Goal: Use online tool/utility: Utilize a website feature to perform a specific function

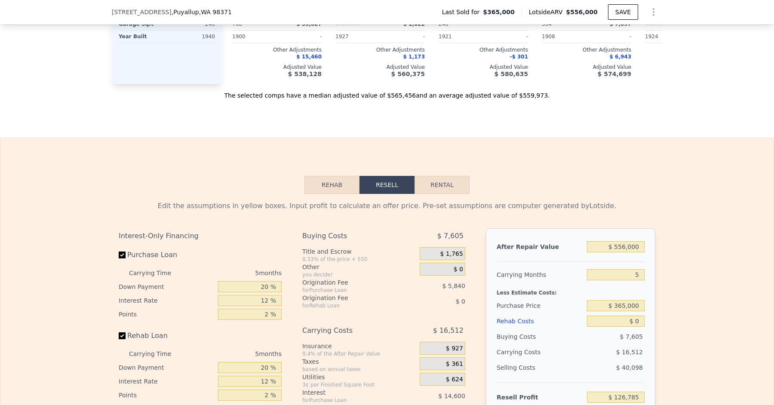
scroll to position [1244, 0]
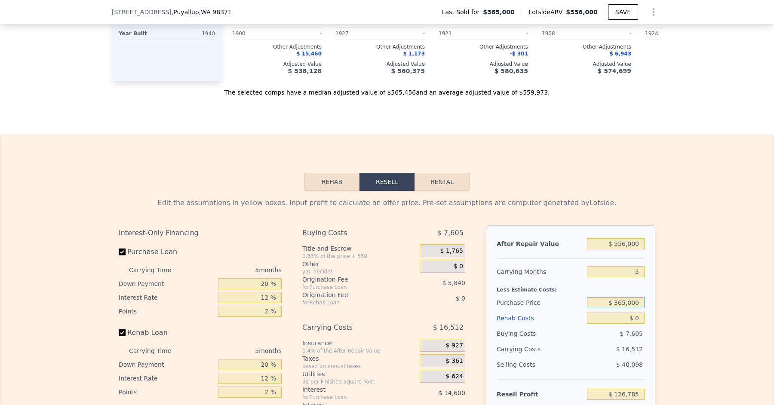
click at [627, 297] on input "$ 365,000" at bounding box center [616, 302] width 58 height 11
type input "$ 400,000"
click at [658, 295] on div "Edit the assumptions in yellow boxes. Input profit to calculate an offer price.…" at bounding box center [387, 351] width 551 height 320
type input "$ 89,708"
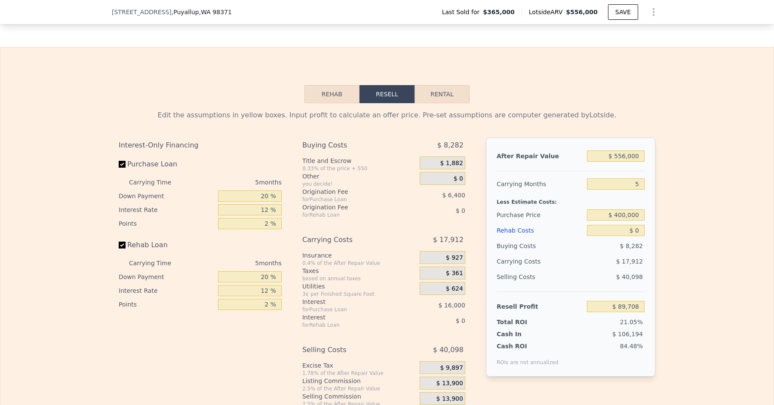
scroll to position [1334, 0]
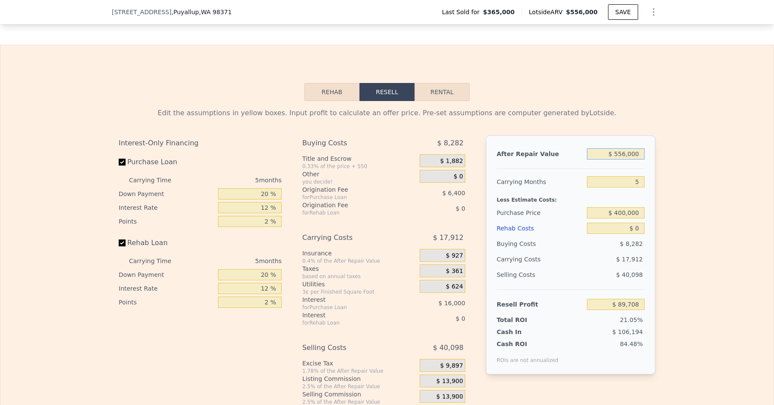
click at [626, 148] on input "$ 556,000" at bounding box center [616, 153] width 58 height 11
type input "$ 55,000"
type input "-$ 374,821"
type input "$ 550,000"
type input "$ 84,144"
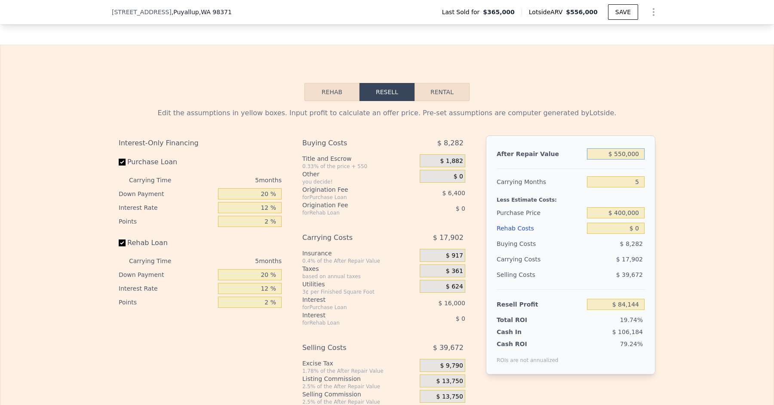
type input "$ 550,000"
click at [634, 162] on div at bounding box center [571, 165] width 148 height 7
click at [604, 174] on div "5" at bounding box center [616, 181] width 58 height 15
click at [559, 252] on div "$ 17,902" at bounding box center [599, 259] width 91 height 15
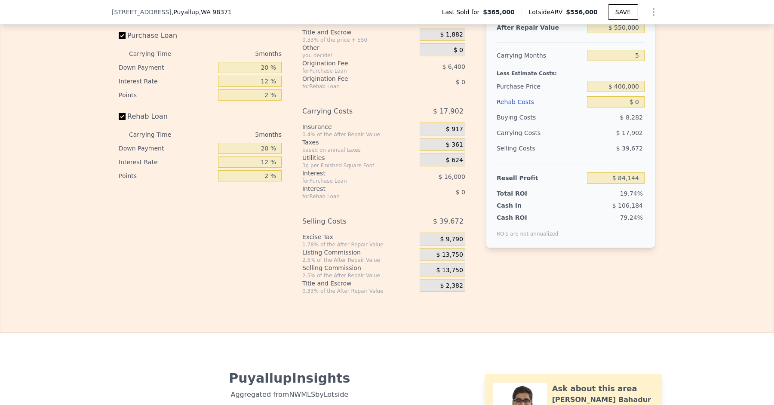
scroll to position [1401, 0]
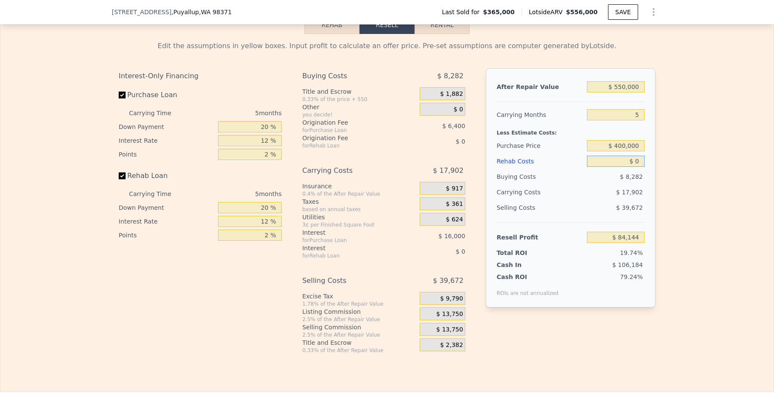
click at [641, 156] on input "$ 0" at bounding box center [616, 161] width 58 height 11
type input "$ 1"
type input "$ 84,143"
type input "$ 10"
type input "$ 84,134"
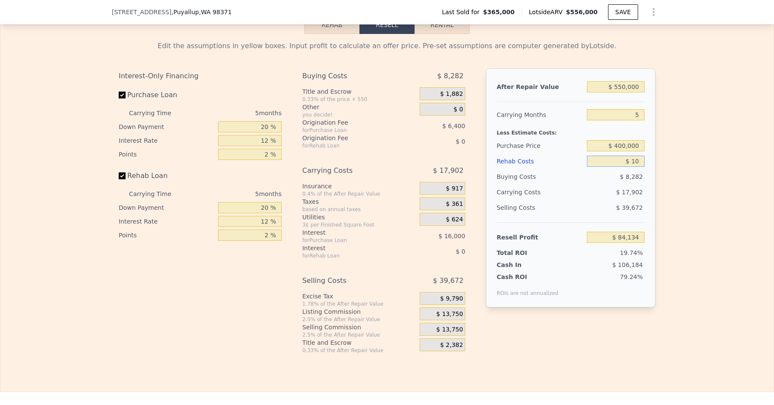
type input "$ 100"
type input "$ 84,037"
type input "$ 1,000"
type input "$ 83,088"
type input "$ 100"
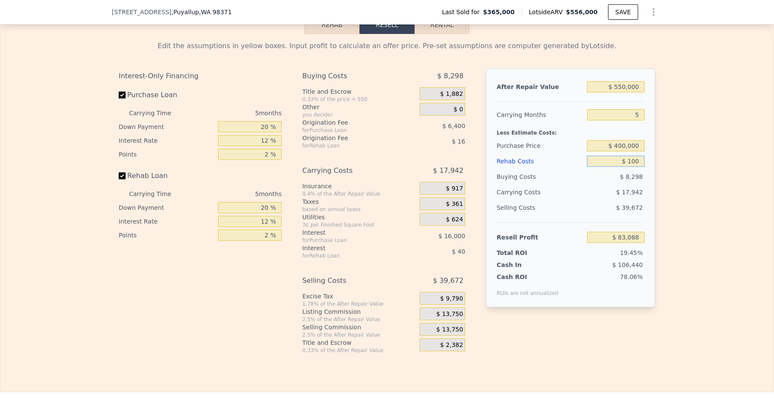
type input "$ 84,037"
type input "$ 10"
type input "$ 84,134"
type input "$ 1"
type input "$ 84,143"
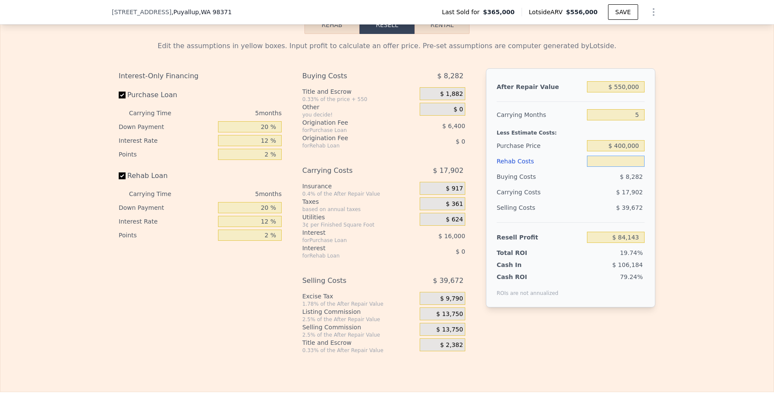
type input "$ 5"
type input "$ 84,139"
type input "$ 50"
type input "$ 84,093"
type input "$ 500"
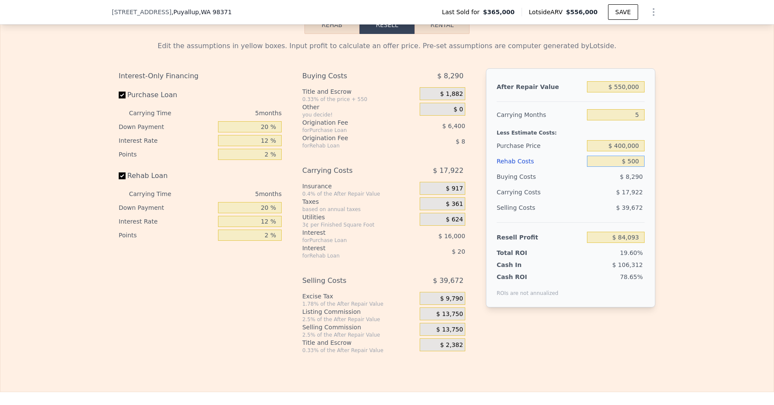
type input "$ 83,616"
type input "$ 5,000"
type input "$ 78,864"
type input "$ 50,000"
type input "$ 31,344"
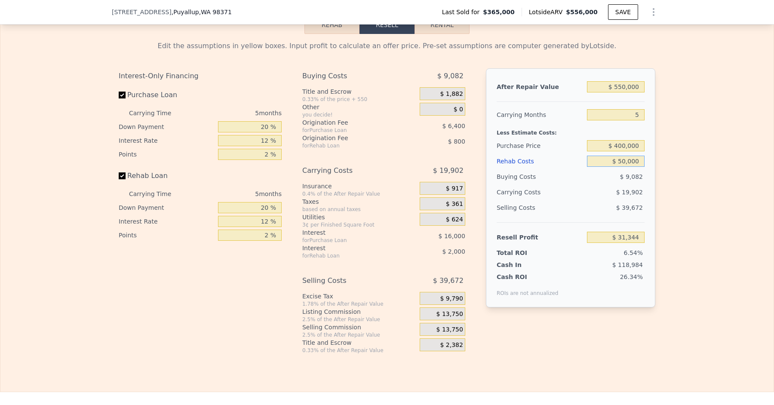
type input "$ 50,000"
click at [573, 186] on div "$ 19,902" at bounding box center [599, 192] width 91 height 15
drag, startPoint x: 624, startPoint y: 245, endPoint x: 650, endPoint y: 244, distance: 26.3
click at [650, 244] on div "After Repair Value $ 550,000 Carrying Months 5 Less Estimate Costs: Purchase Pr…" at bounding box center [570, 187] width 169 height 239
click at [628, 249] on span "6.54%" at bounding box center [633, 252] width 19 height 7
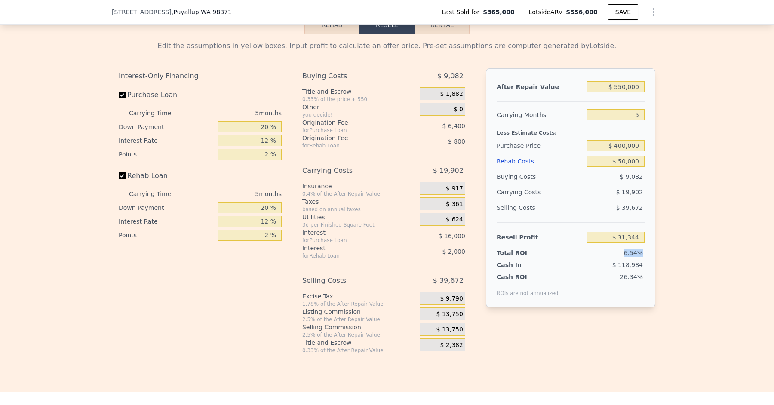
drag, startPoint x: 621, startPoint y: 245, endPoint x: 646, endPoint y: 245, distance: 24.9
click at [646, 245] on div "After Repair Value $ 550,000 Carrying Months 5 Less Estimate Costs: Purchase Pr…" at bounding box center [570, 187] width 169 height 239
click at [628, 249] on span "6.54%" at bounding box center [633, 252] width 19 height 7
click at [635, 156] on input "$ 50,000" at bounding box center [616, 161] width 58 height 11
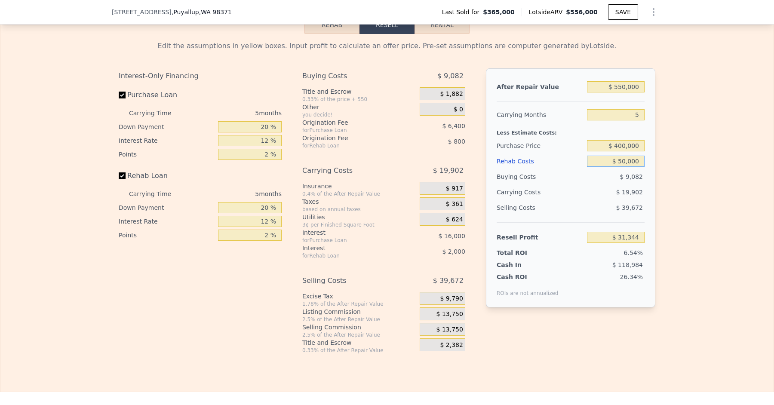
click at [635, 156] on input "$ 50,000" at bounding box center [616, 161] width 58 height 11
click at [594, 185] on div "$ 19,902" at bounding box center [599, 192] width 91 height 15
click at [636, 157] on input "text" at bounding box center [616, 161] width 58 height 11
type input "$ 0"
type input "$ 84,144"
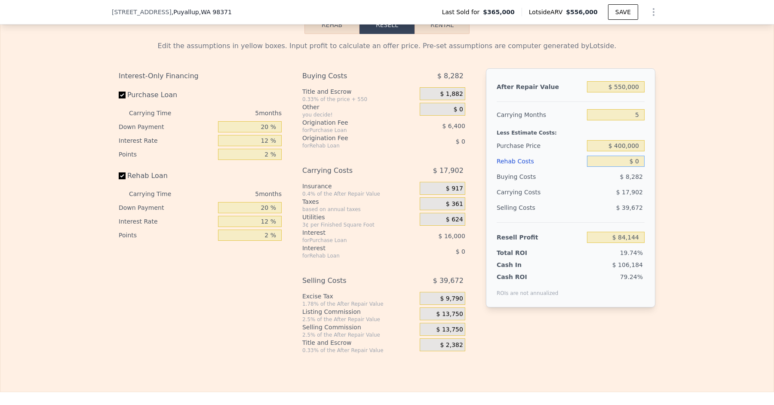
type input "$ 0"
click at [585, 169] on div "Buying Costs $ 8,282" at bounding box center [571, 176] width 148 height 15
click at [634, 204] on span "$ 39,672" at bounding box center [629, 207] width 27 height 7
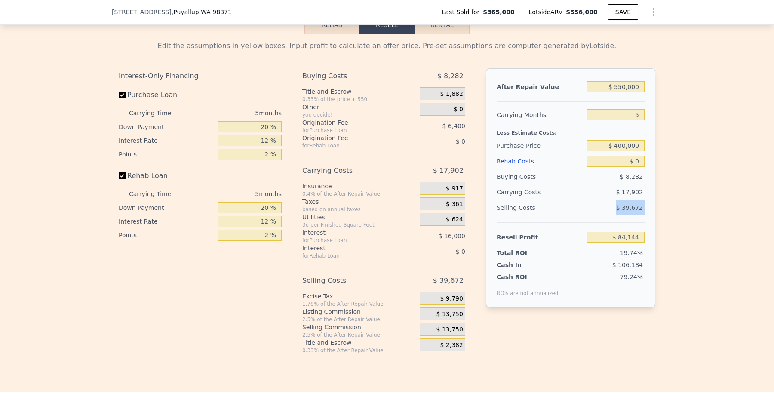
click at [634, 204] on span "$ 39,672" at bounding box center [629, 207] width 27 height 7
click at [641, 204] on span "$ 39,672" at bounding box center [629, 207] width 27 height 7
type input "$ 556,000"
type input "$ 126,785"
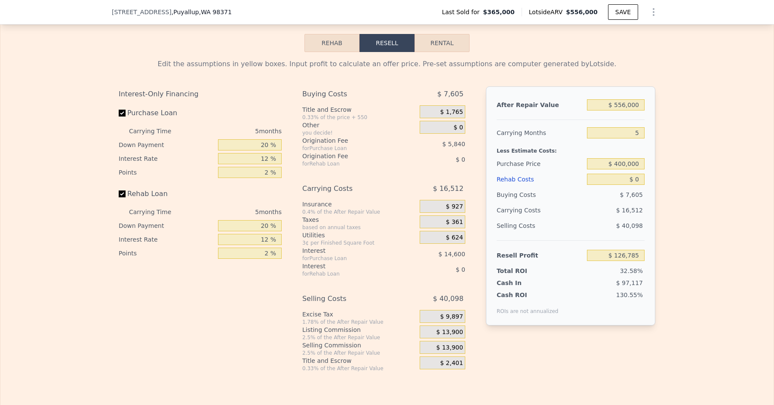
scroll to position [1377, 0]
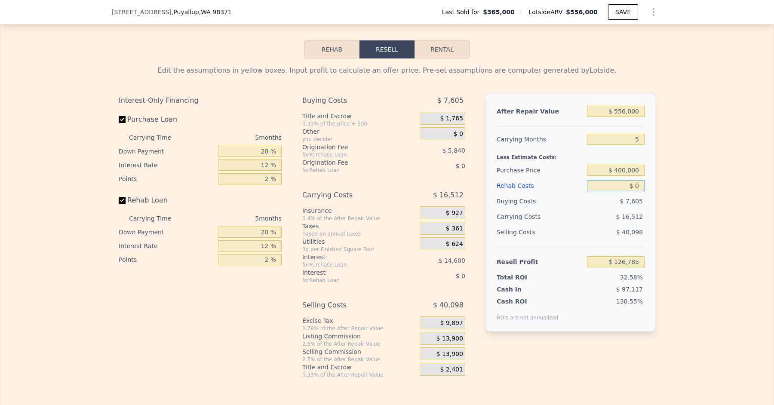
click at [640, 181] on input "$ 0" at bounding box center [616, 185] width 58 height 11
type input "$ 2"
type input "$ 126,783"
type input "$ 25"
type input "$ 126,760"
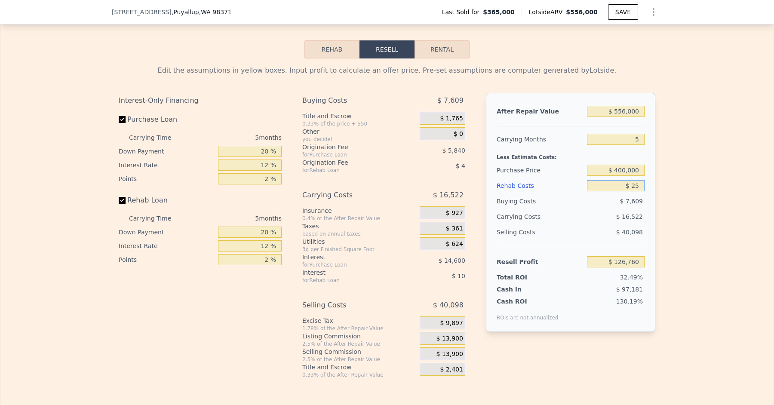
type input "$ 250"
type input "$ 126,521"
type input "$ 2,500"
type input "$ 124,145"
type input "$ 25,000"
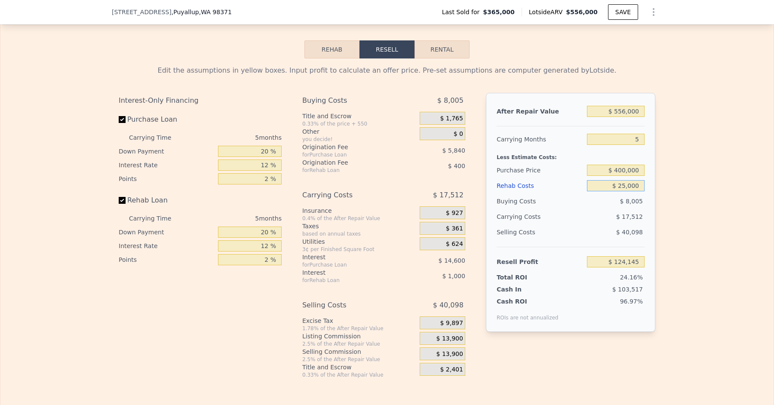
type input "$ 100,385"
type input "$ 25,000"
click at [599, 216] on div "$ 17,512" at bounding box center [599, 216] width 91 height 15
click at [601, 225] on div "$ 40,098" at bounding box center [616, 232] width 58 height 15
